Goal: Find specific page/section: Find specific page/section

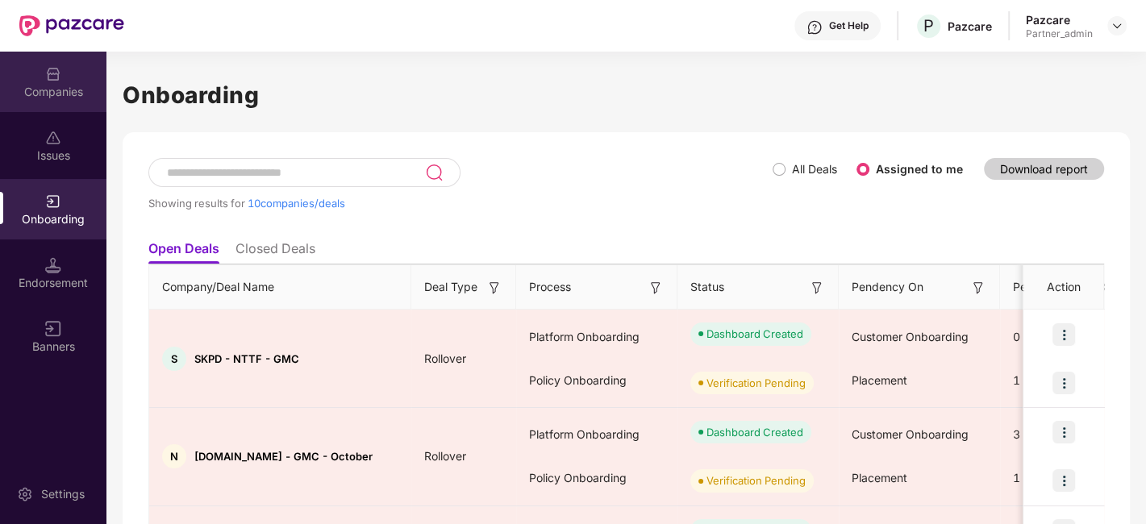
click at [60, 77] on img at bounding box center [53, 74] width 16 height 16
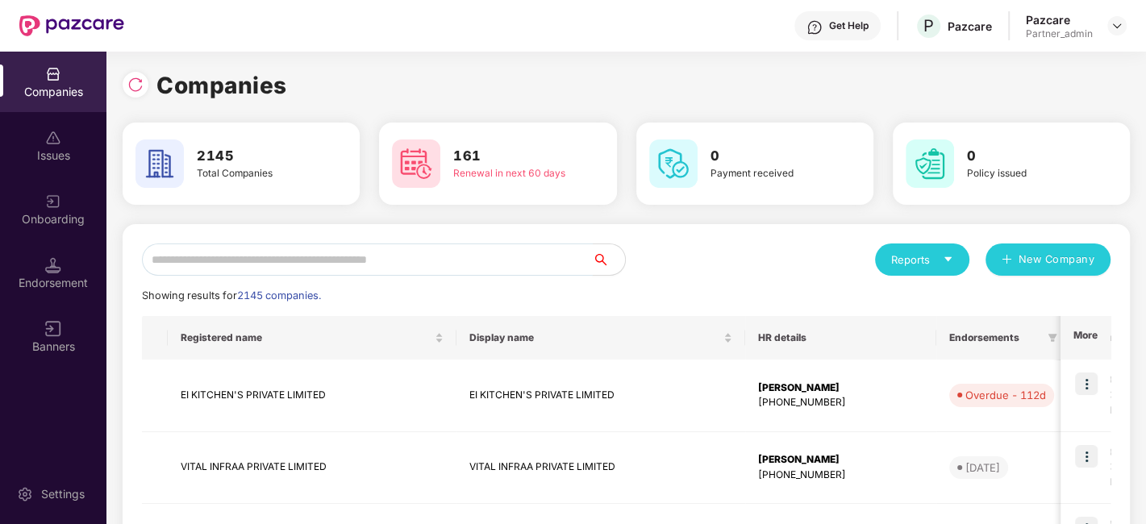
click at [280, 259] on input "text" at bounding box center [367, 260] width 451 height 32
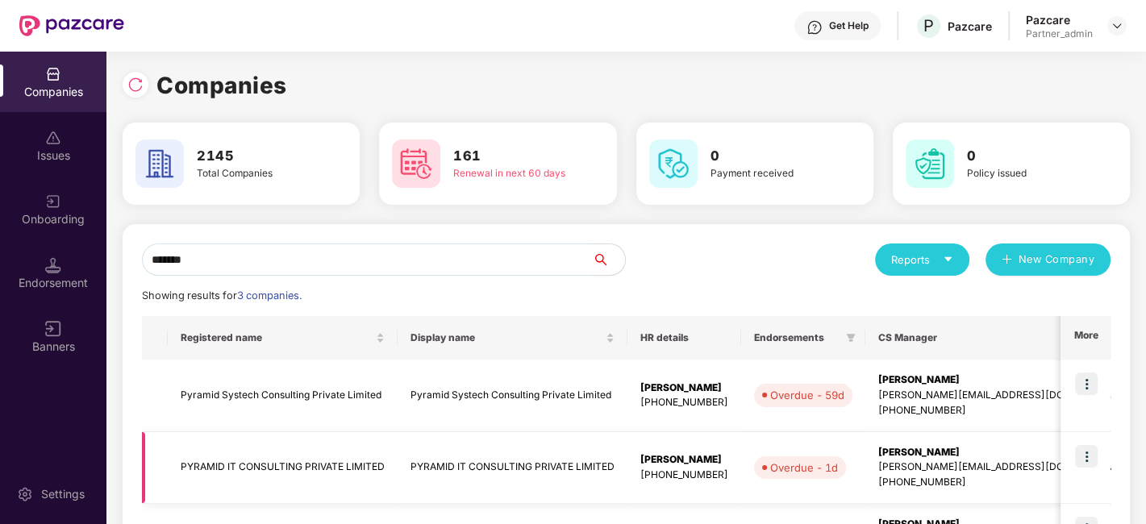
type input "*******"
click at [323, 473] on td "PYRAMID IT CONSULTING PRIVATE LIMITED" at bounding box center [283, 468] width 230 height 73
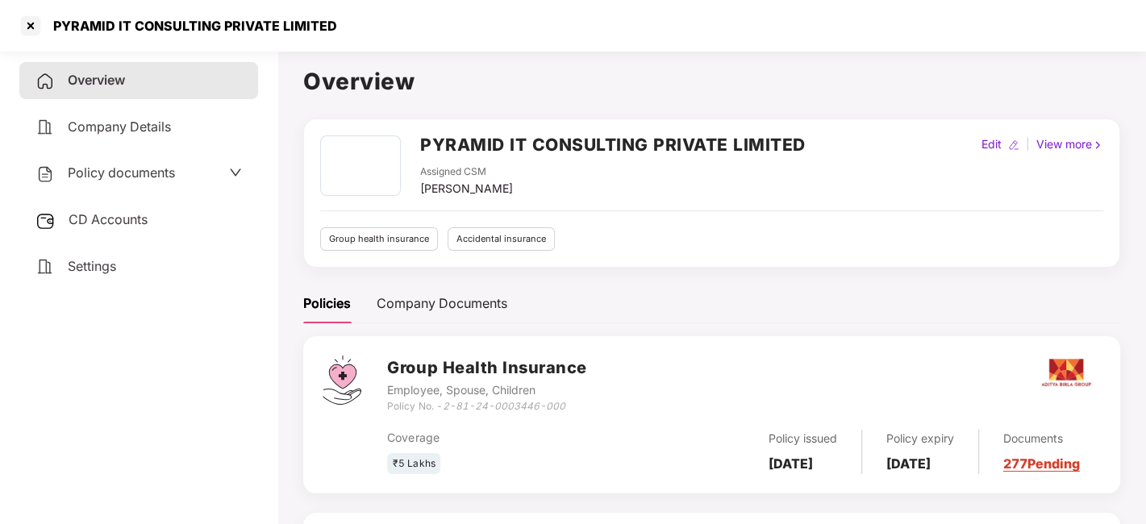
click at [116, 123] on span "Company Details" at bounding box center [119, 127] width 103 height 16
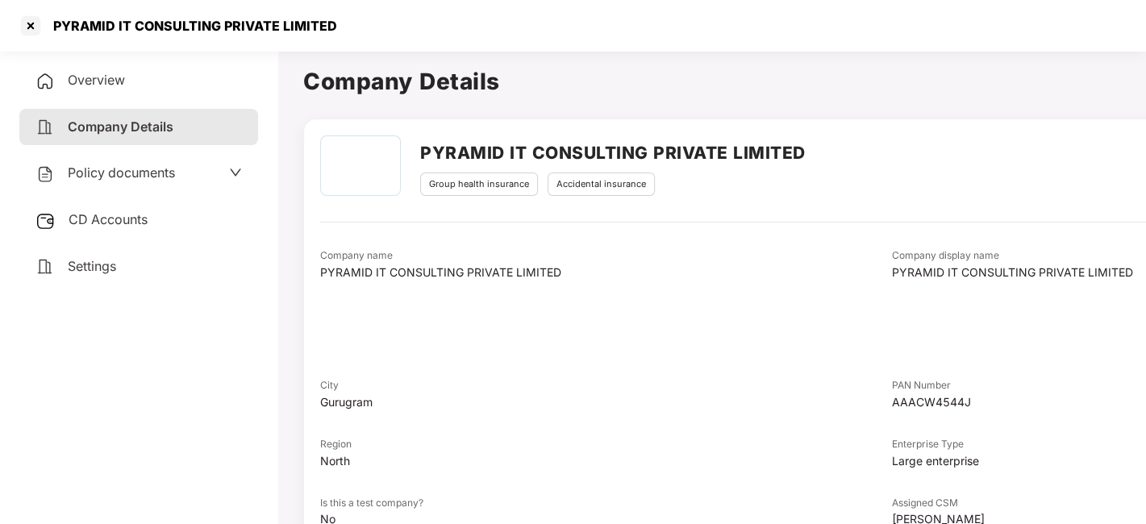
click at [118, 77] on span "Overview" at bounding box center [96, 80] width 57 height 16
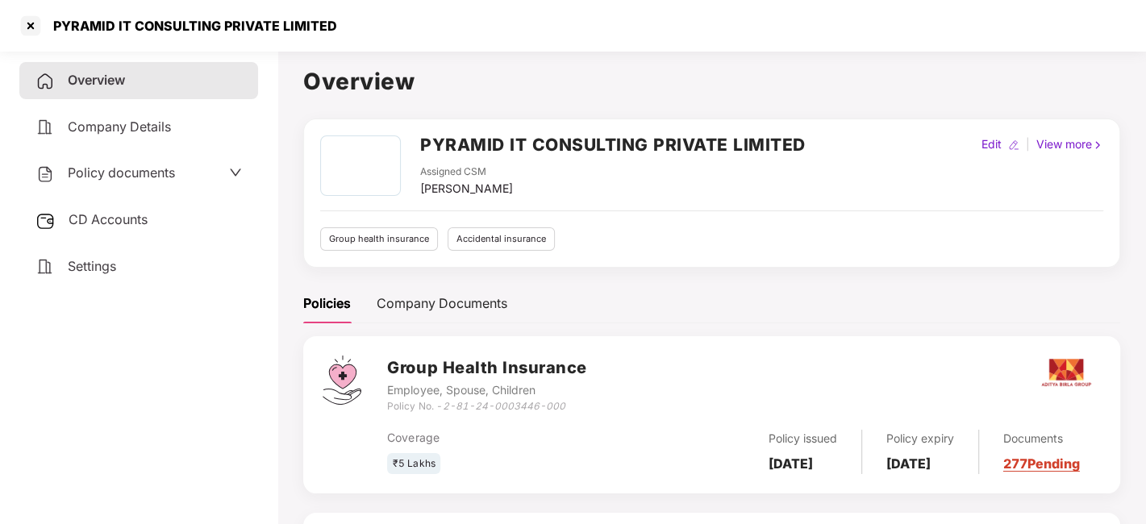
scroll to position [192, 0]
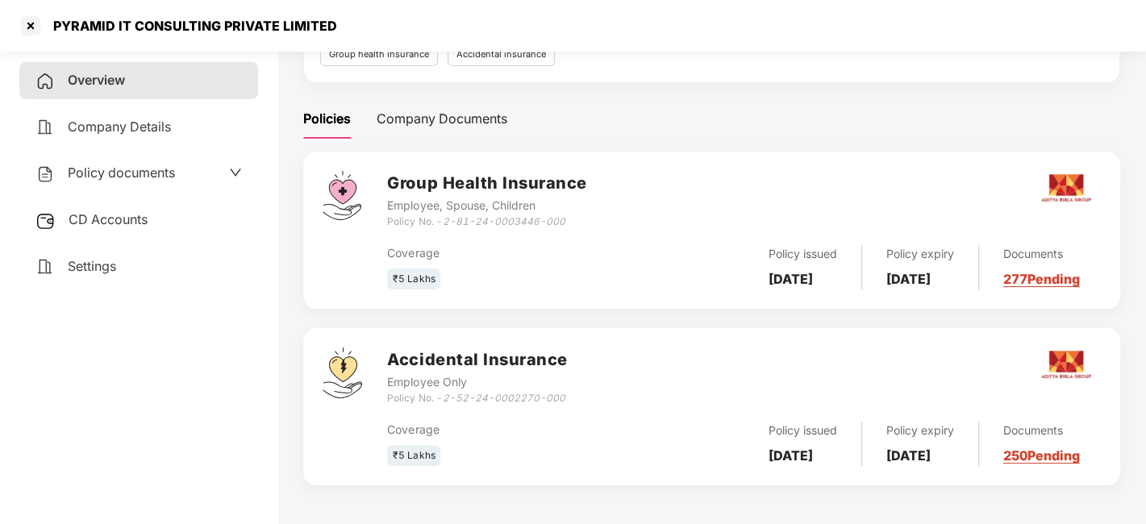
drag, startPoint x: 715, startPoint y: 218, endPoint x: 634, endPoint y: 219, distance: 81.5
click at [634, 219] on div "Group Health Insurance Employee, Spouse, Children Policy No. - 2-81-24-0003446-…" at bounding box center [744, 200] width 714 height 58
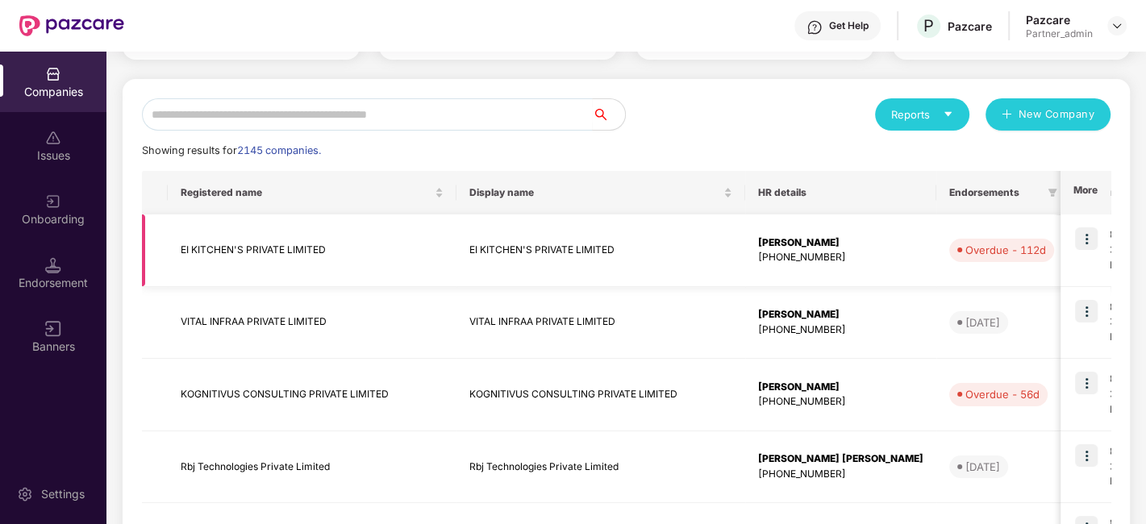
scroll to position [146, 0]
click at [268, 108] on input "text" at bounding box center [367, 114] width 451 height 32
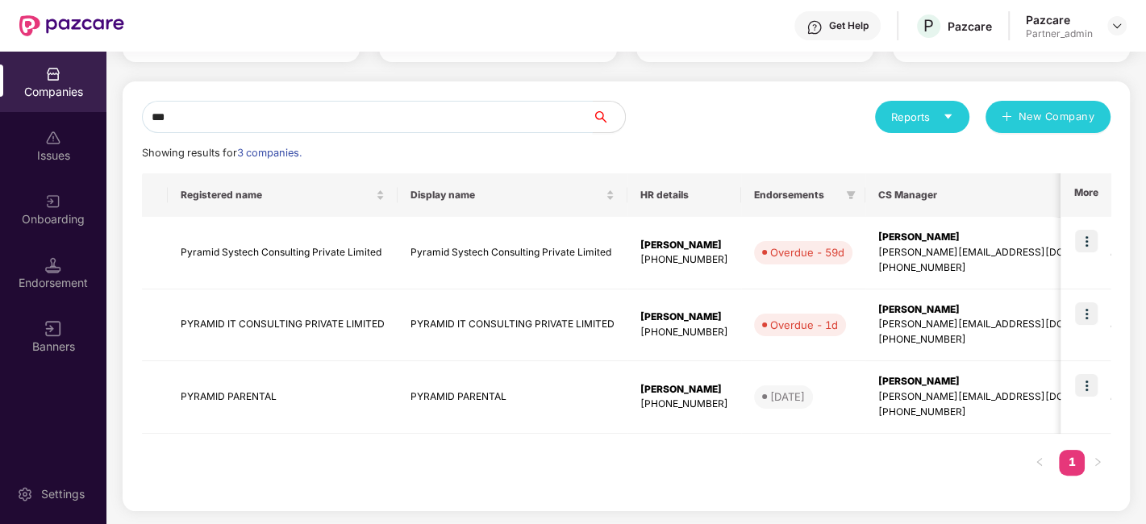
scroll to position [141, 0]
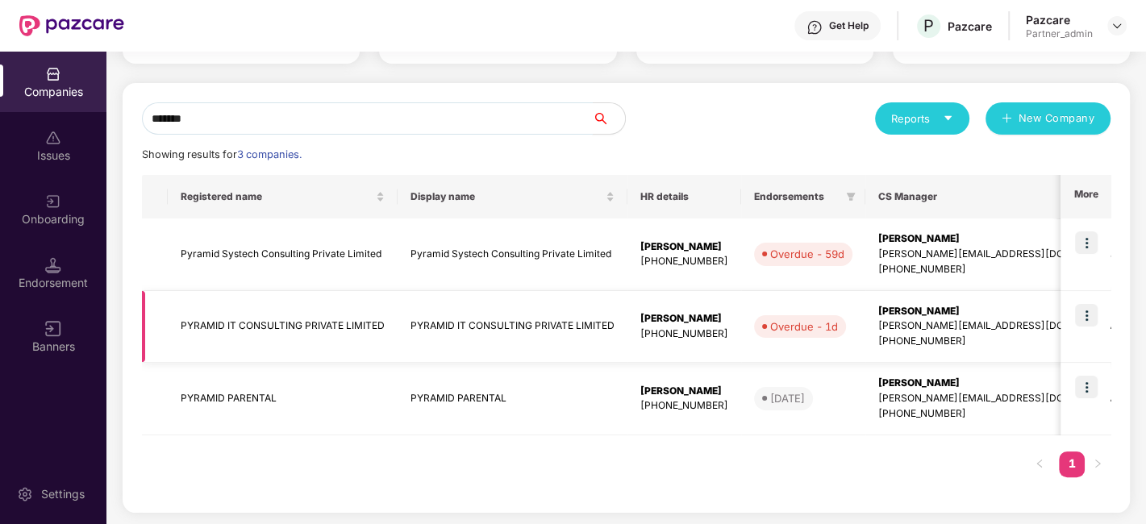
type input "*******"
click at [1086, 315] on img at bounding box center [1086, 315] width 23 height 23
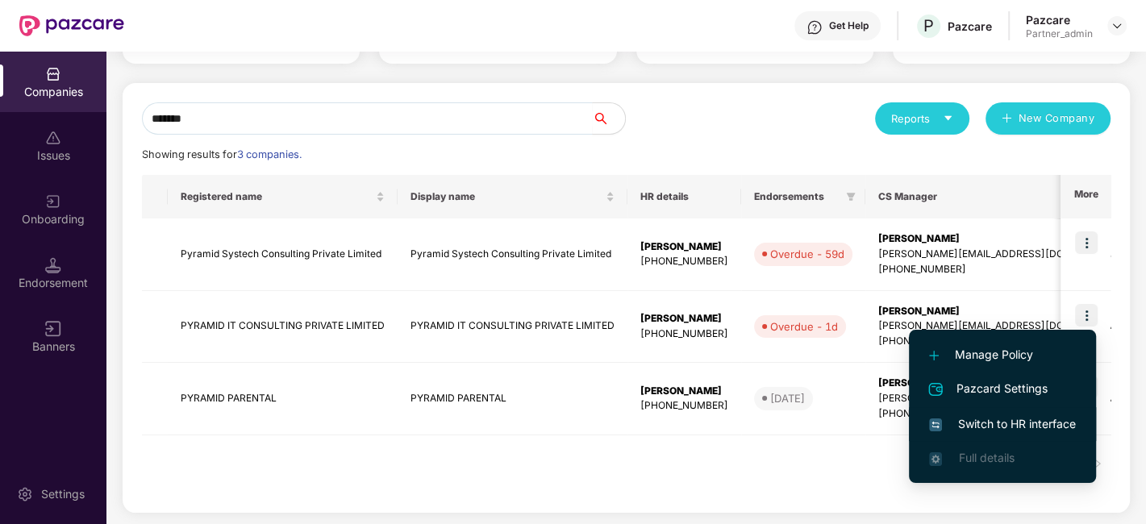
click at [1005, 427] on span "Switch to HR interface" at bounding box center [1002, 424] width 147 height 18
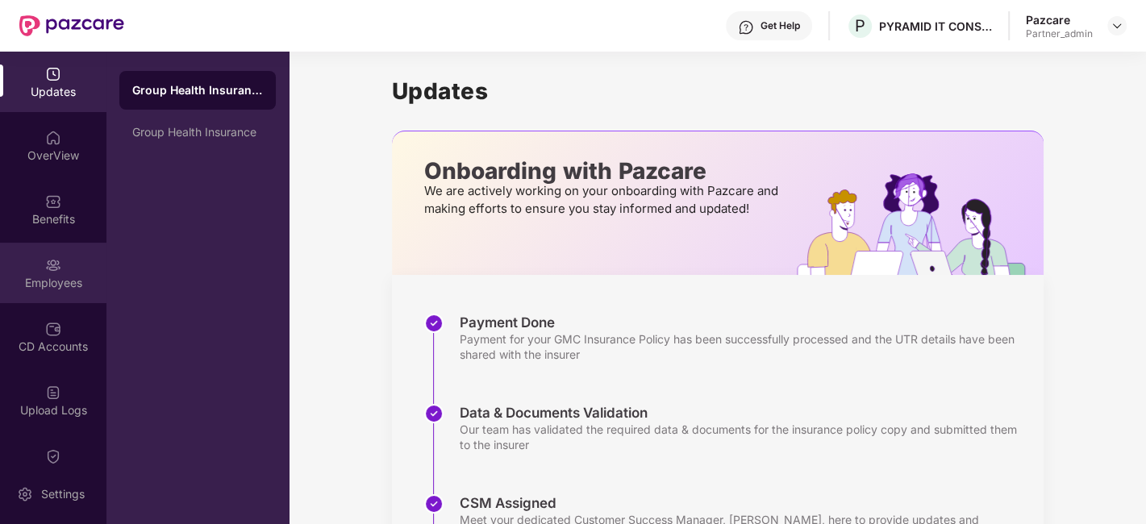
click at [50, 265] on img at bounding box center [53, 265] width 16 height 16
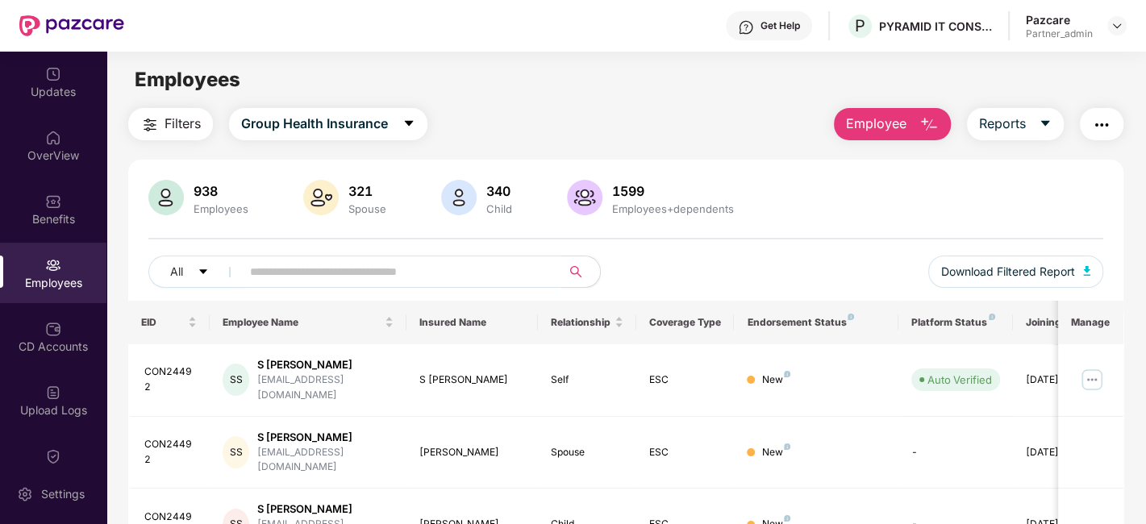
click at [361, 270] on input "text" at bounding box center [394, 272] width 289 height 24
click at [351, 269] on input "text" at bounding box center [394, 272] width 289 height 24
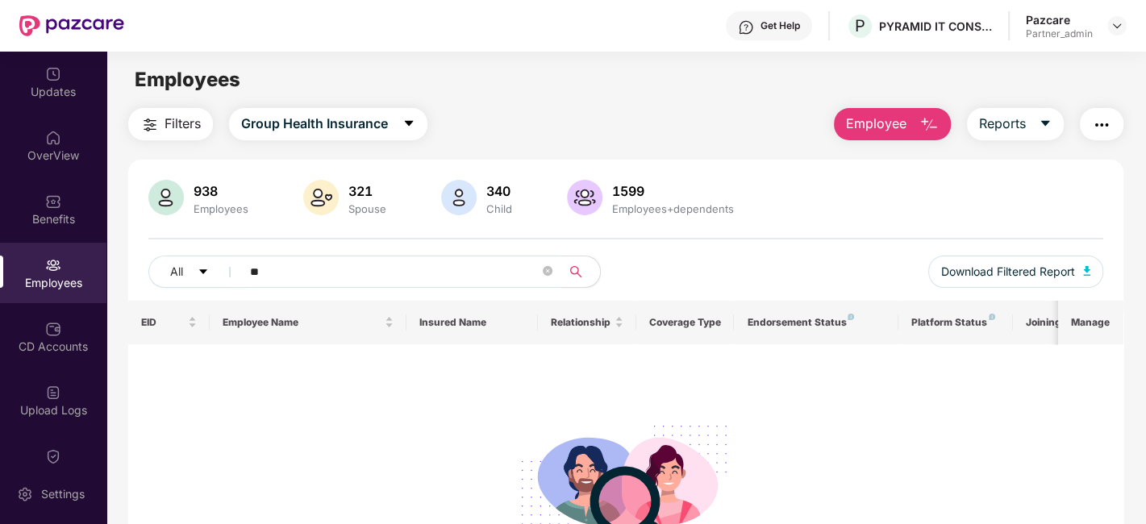
type input "*"
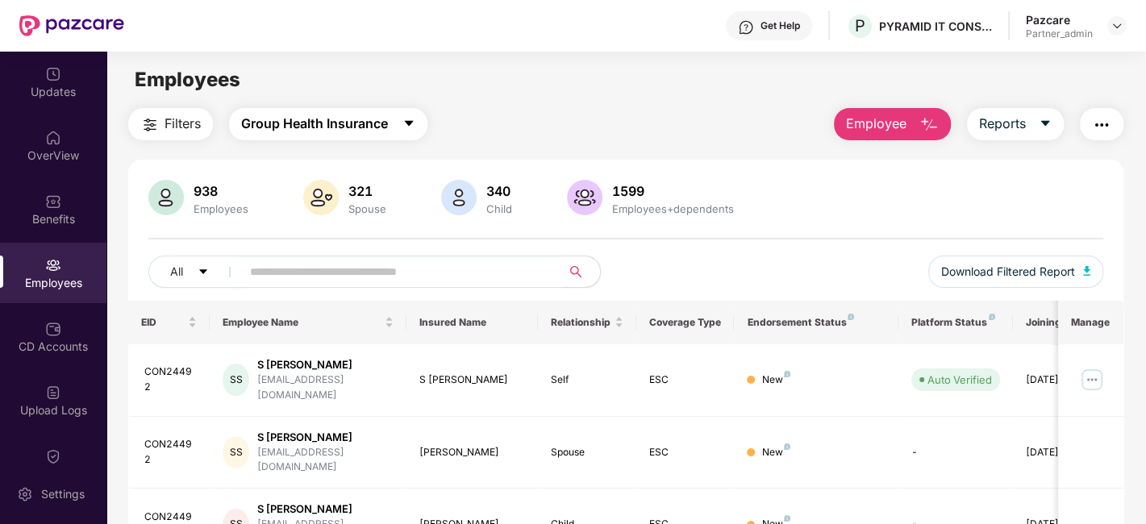
click at [401, 116] on button "Group Health Insurance" at bounding box center [328, 124] width 198 height 32
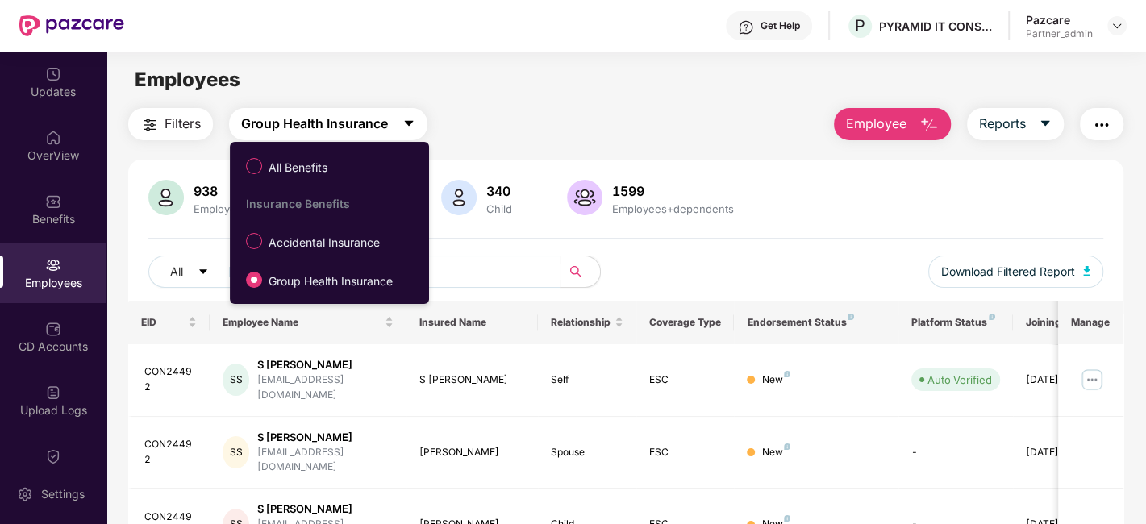
click at [401, 116] on button "Group Health Insurance" at bounding box center [328, 124] width 198 height 32
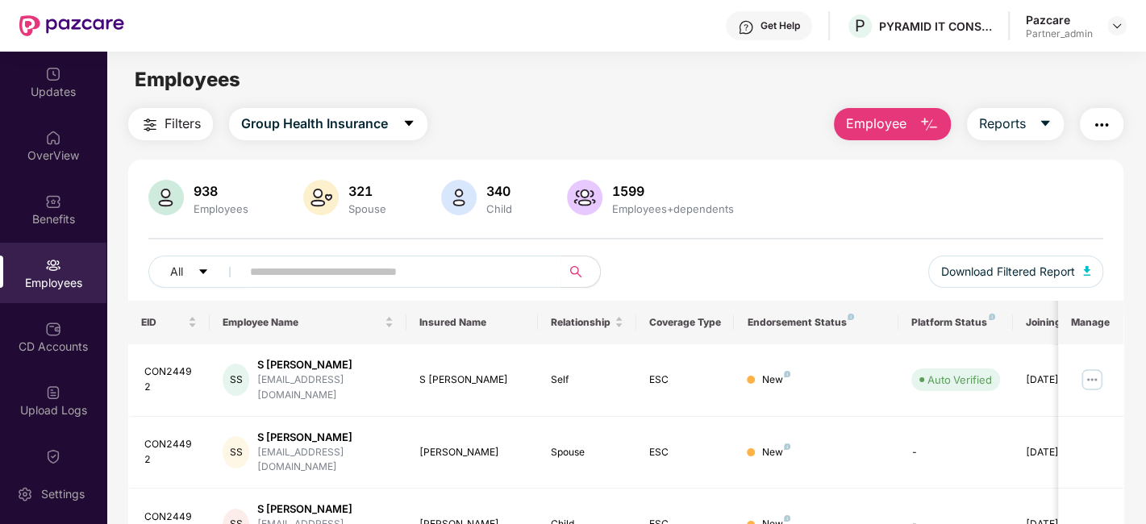
click at [585, 95] on main "Employees Filters Group Health Insurance Employee Reports 938 Employees 321 Spo…" at bounding box center [625, 314] width 1039 height 524
click at [366, 270] on input "text" at bounding box center [394, 272] width 289 height 24
paste input "**********"
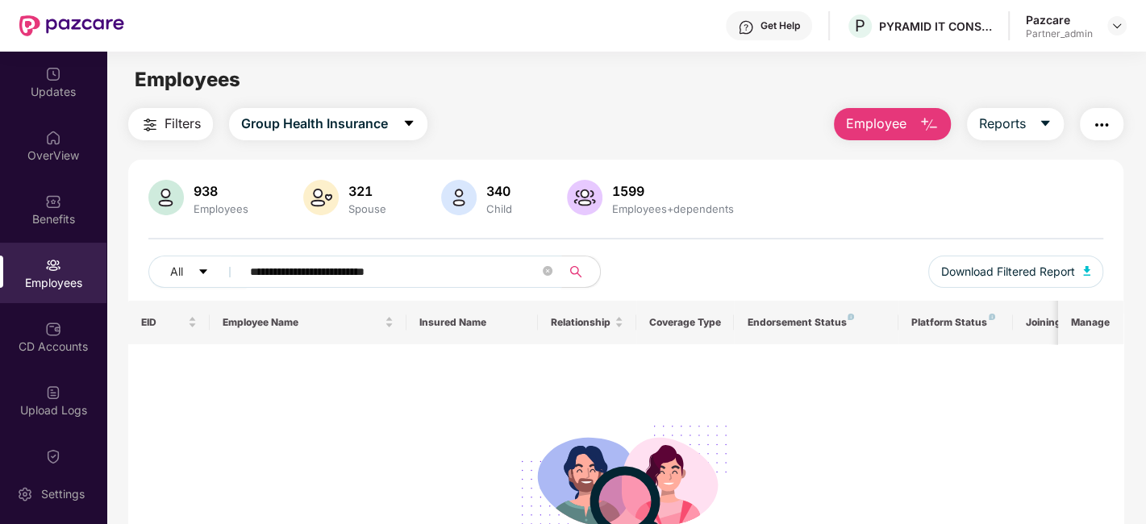
type input "**********"
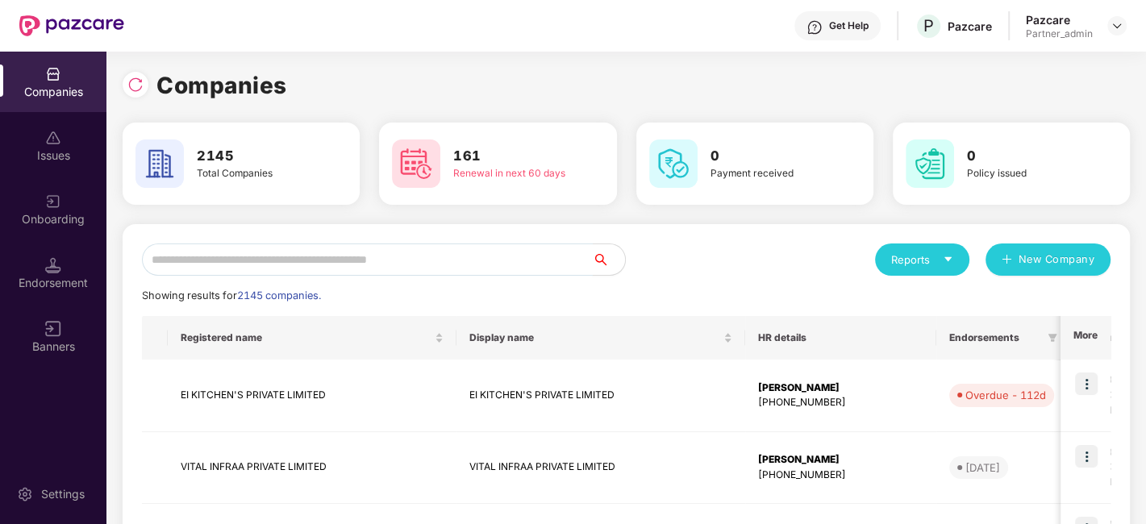
click at [419, 259] on input "text" at bounding box center [367, 260] width 451 height 32
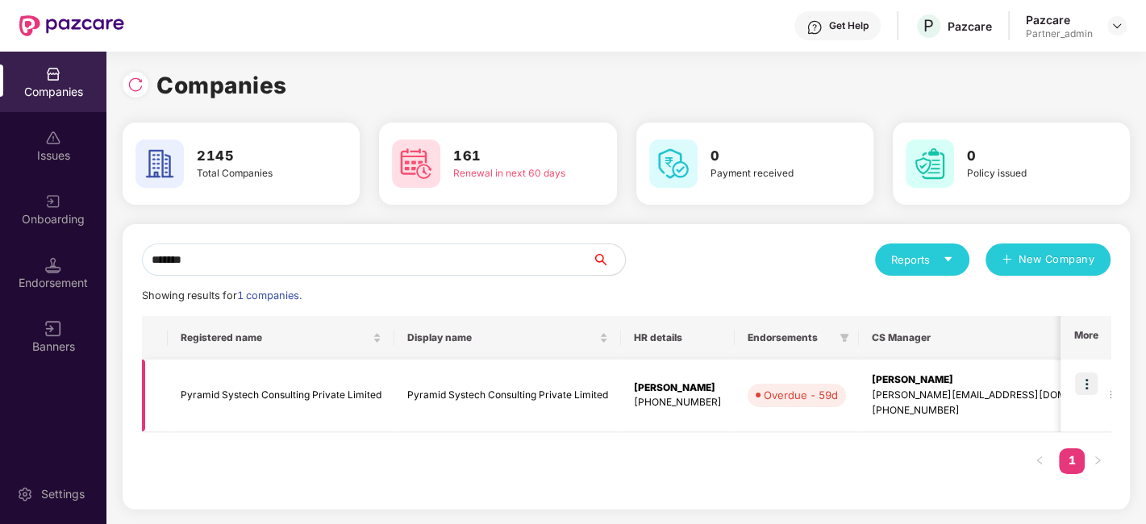
type input "*******"
click at [1082, 387] on img at bounding box center [1086, 384] width 23 height 23
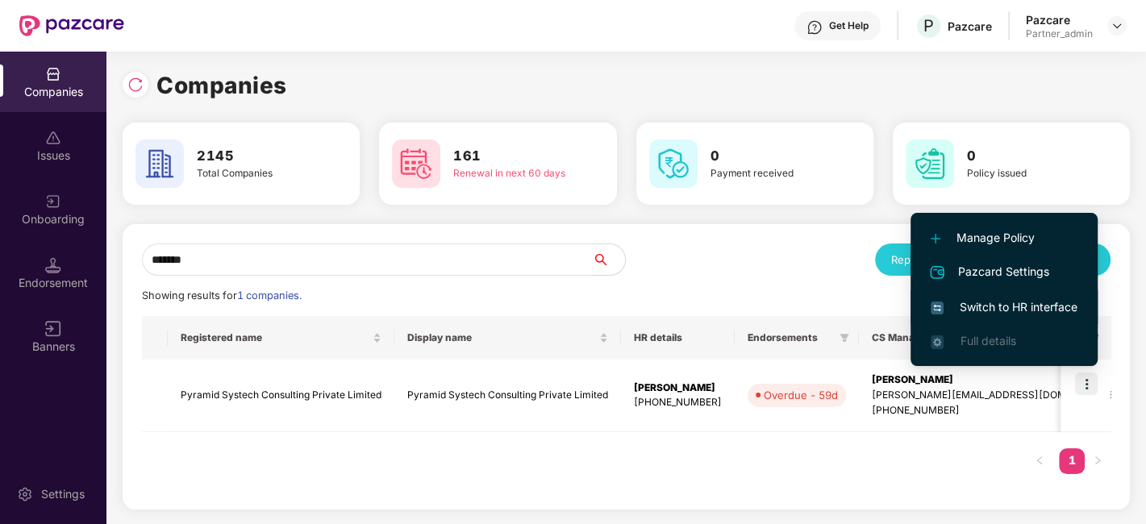
click at [1013, 302] on span "Switch to HR interface" at bounding box center [1004, 307] width 147 height 18
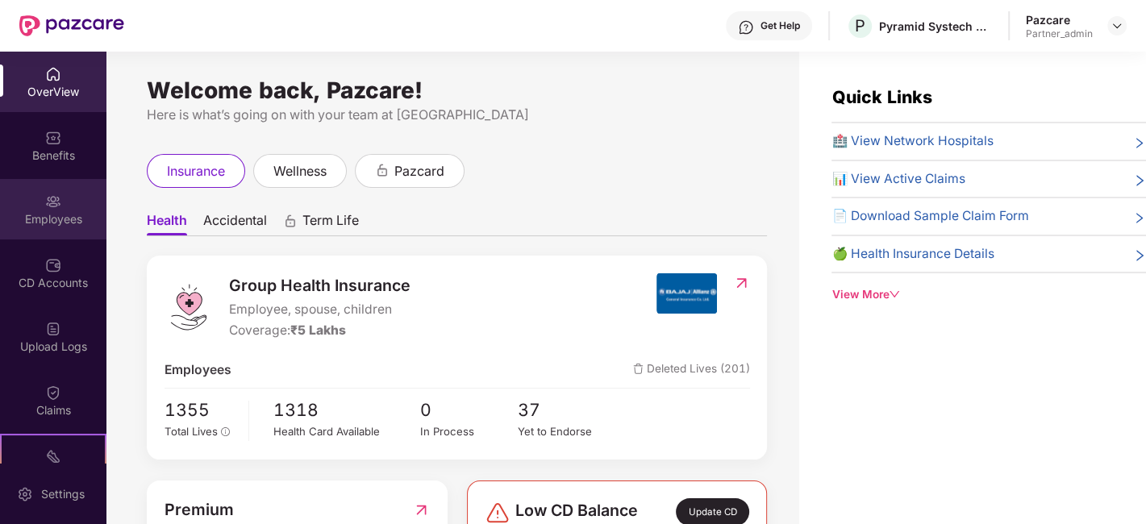
click at [66, 218] on div "Employees" at bounding box center [53, 219] width 106 height 16
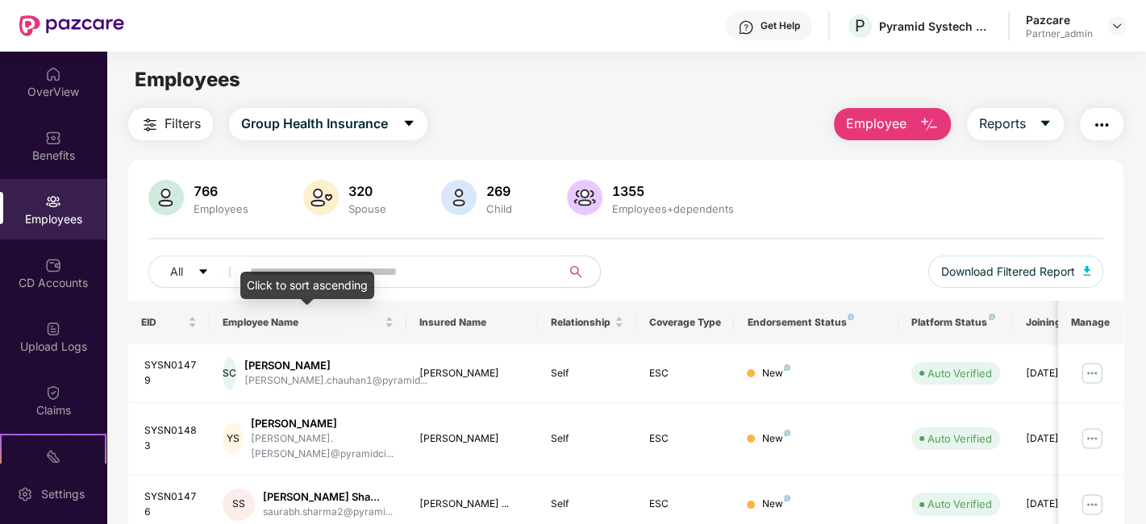
click at [327, 277] on div "Click to sort ascending" at bounding box center [307, 285] width 134 height 27
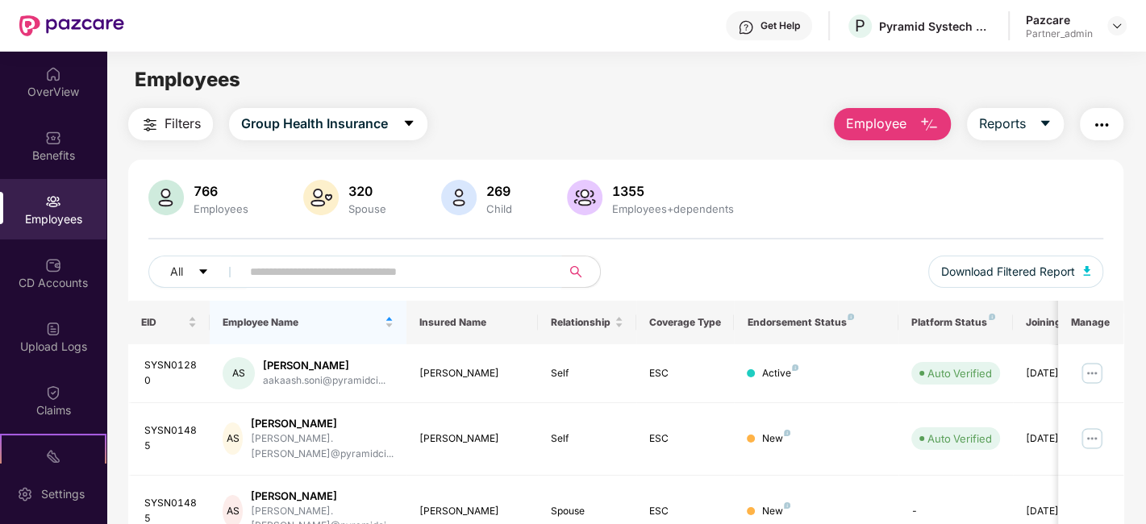
click at [422, 274] on input "text" at bounding box center [394, 272] width 289 height 24
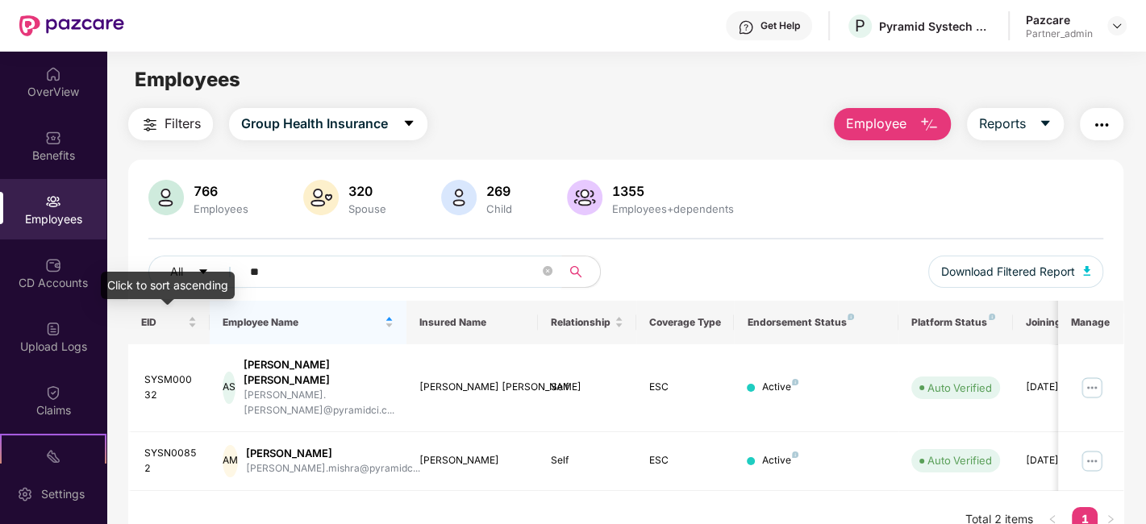
type input "**"
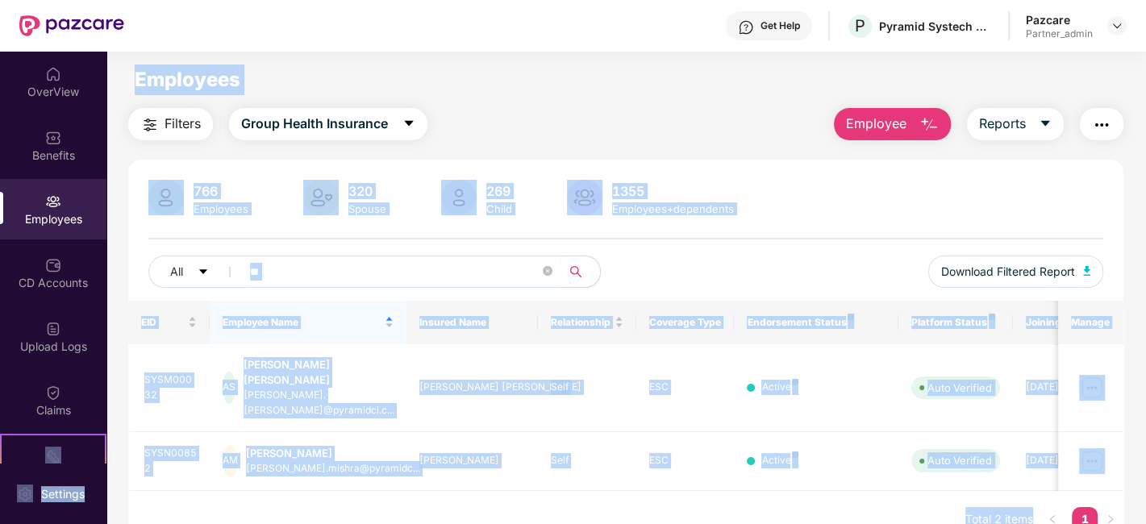
drag, startPoint x: 102, startPoint y: 299, endPoint x: 101, endPoint y: 369, distance: 70.2
click at [101, 369] on body "Get Help P Pyramid Systech Consulting Private Limited Pazcare Partner_admin Ove…" at bounding box center [573, 262] width 1146 height 524
click at [133, 219] on div "766 Employees 320 Spouse 269 Child 1355 Employees+dependents All ** Download Fi…" at bounding box center [625, 240] width 995 height 121
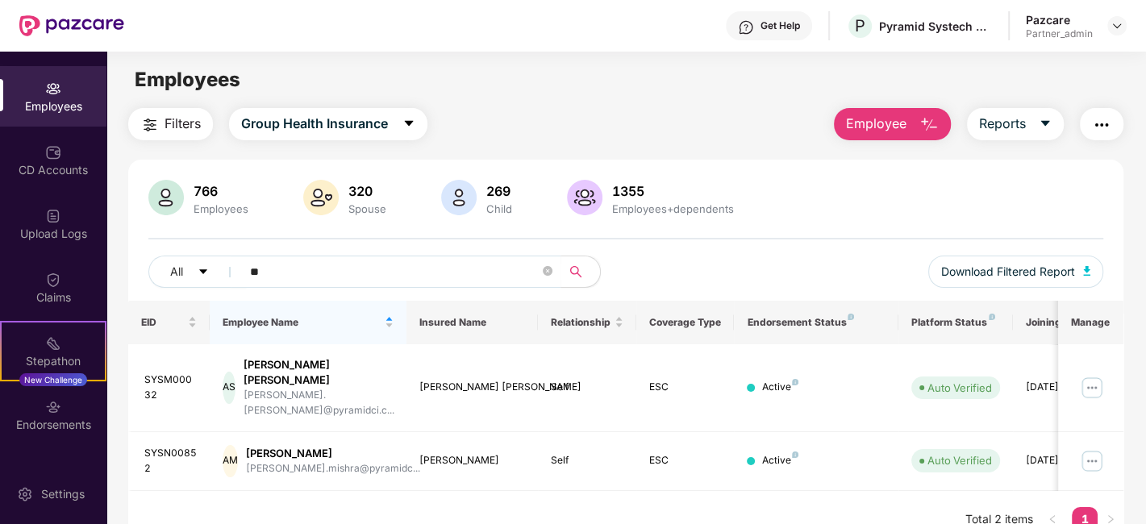
scroll to position [160, 0]
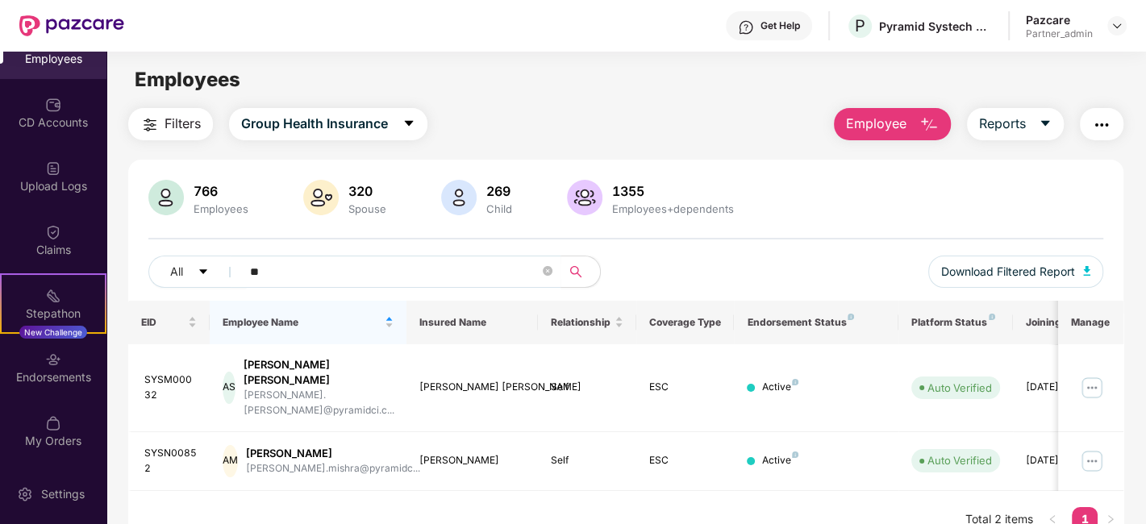
click at [66, 397] on div "OverView Benefits Employees CD Accounts Upload Logs Claims Stepathon New Challe…" at bounding box center [53, 258] width 106 height 412
click at [64, 389] on div "Endorsements" at bounding box center [53, 367] width 106 height 60
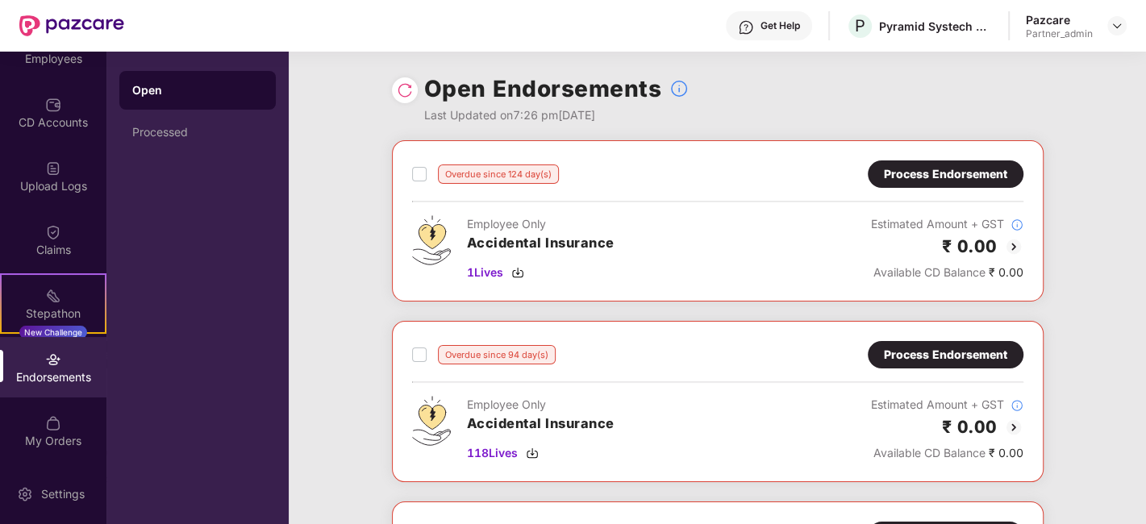
click at [57, 381] on div "Endorsements" at bounding box center [53, 377] width 106 height 16
